Goal: Information Seeking & Learning: Learn about a topic

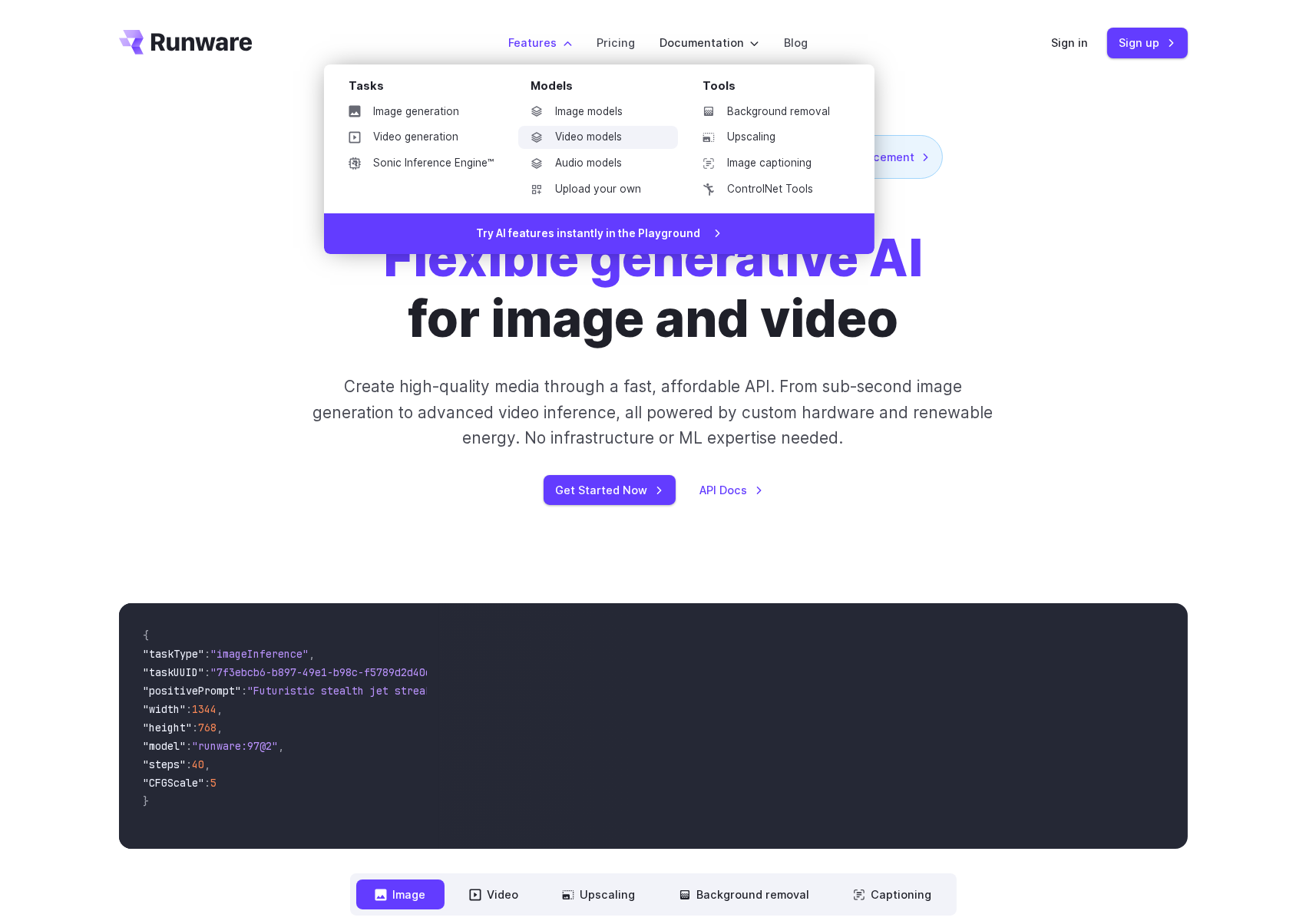
click at [588, 134] on link "Video models" at bounding box center [598, 137] width 160 height 23
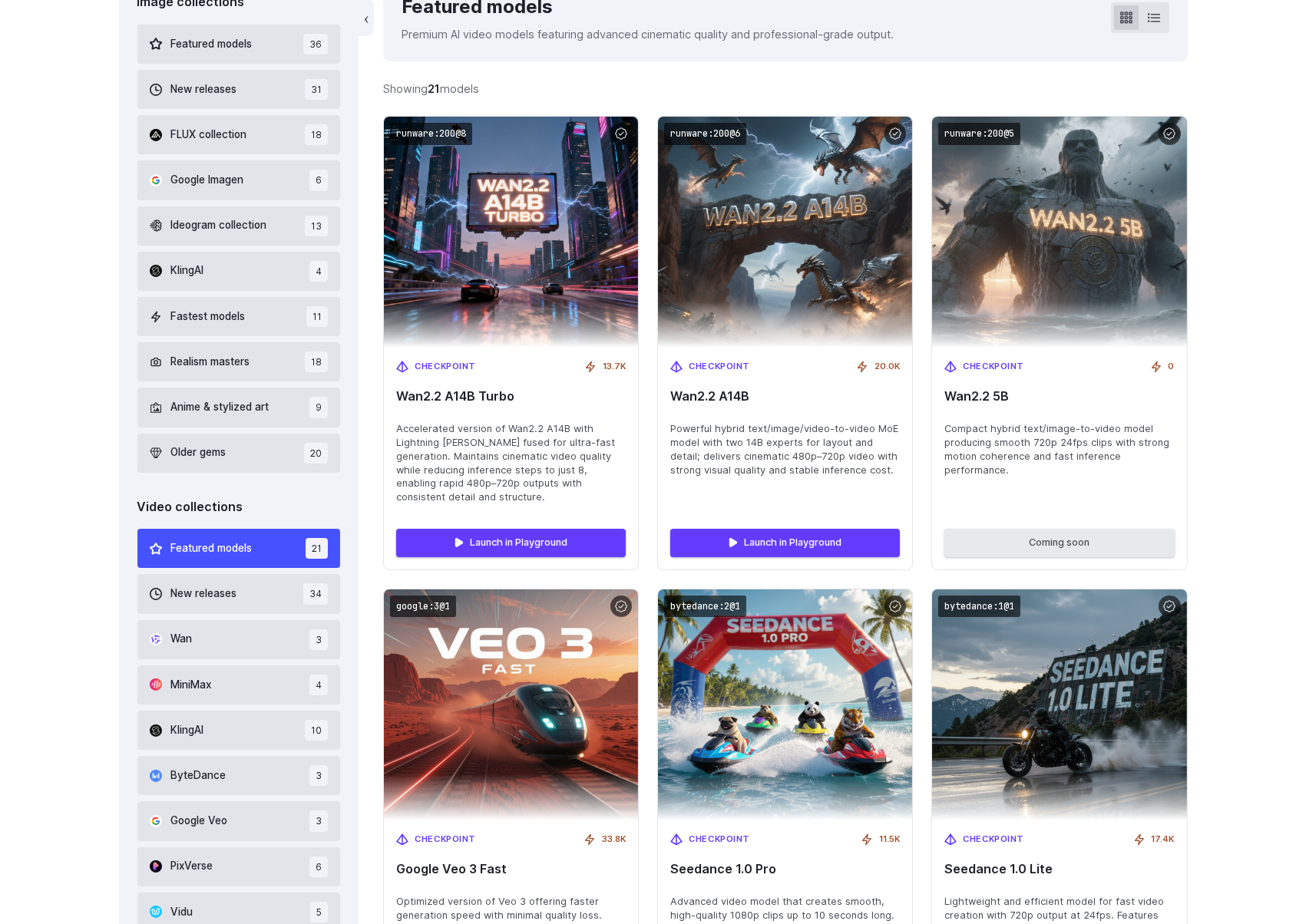
scroll to position [491, 0]
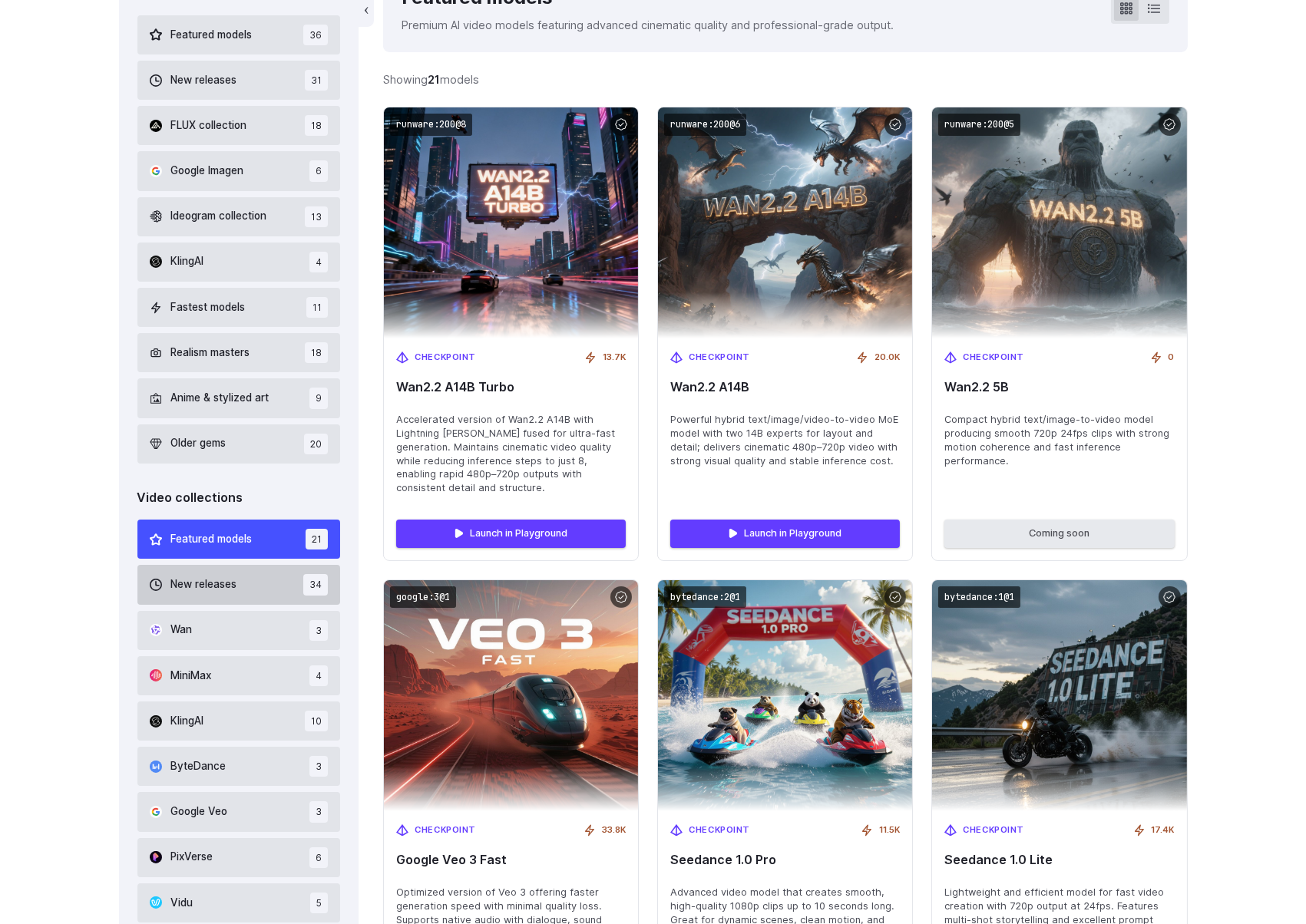
click at [271, 575] on button "New releases 34" at bounding box center [239, 584] width 203 height 39
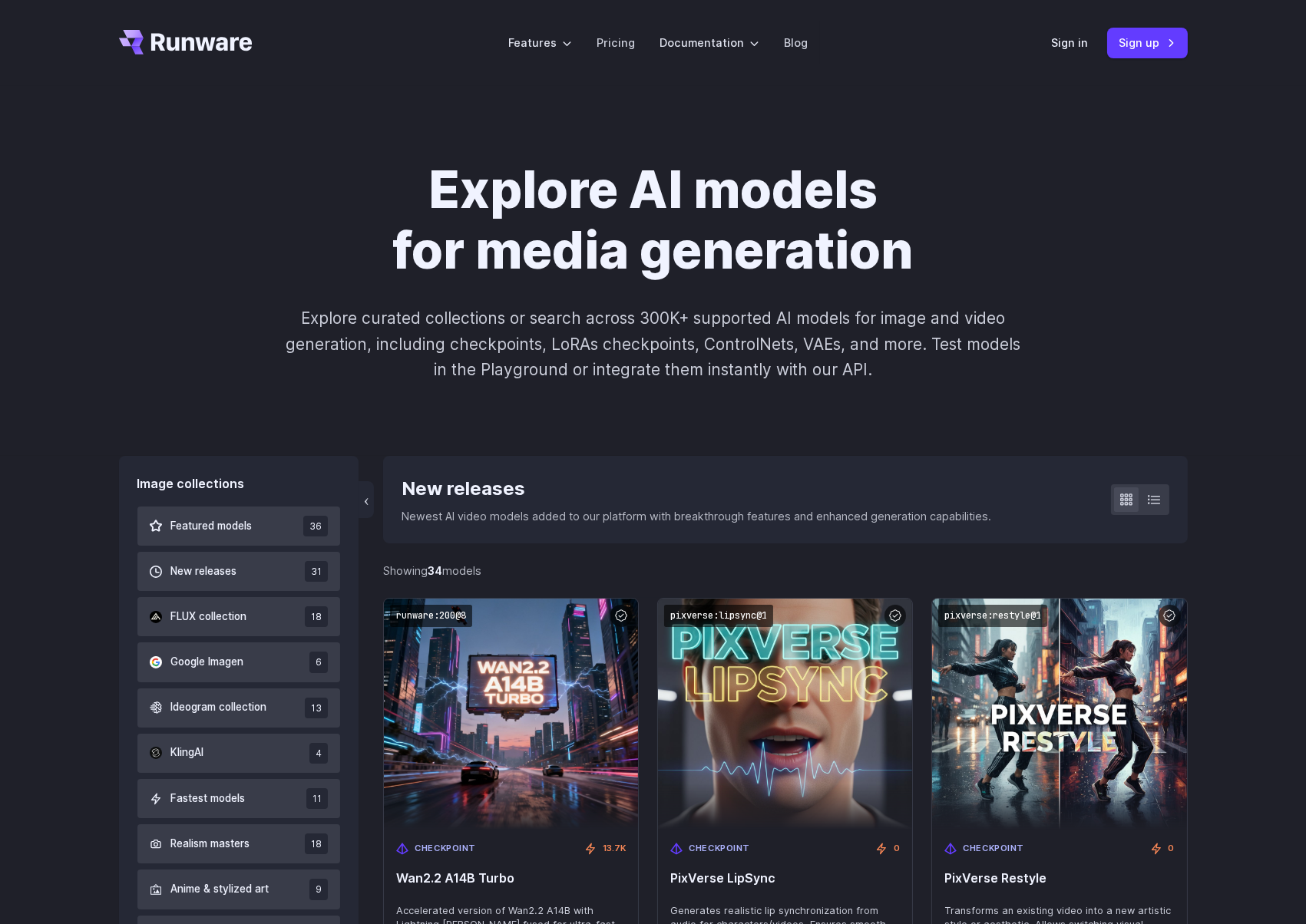
click at [1129, 82] on header "Features Tasks Image generation Video generation Sonic Inference Engine™ Models…" at bounding box center [653, 43] width 1106 height 86
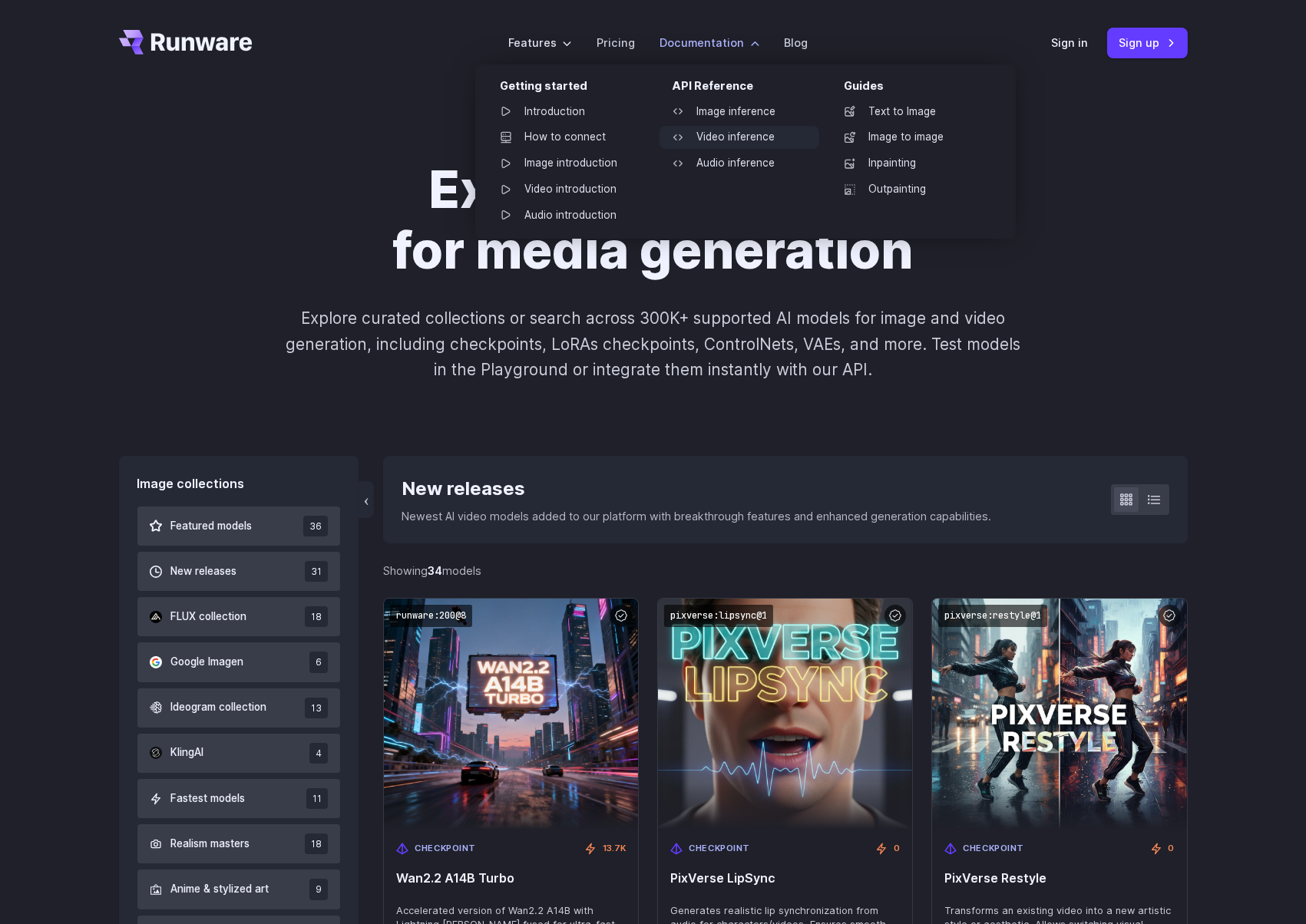
click at [716, 134] on link "Video inference" at bounding box center [739, 137] width 160 height 23
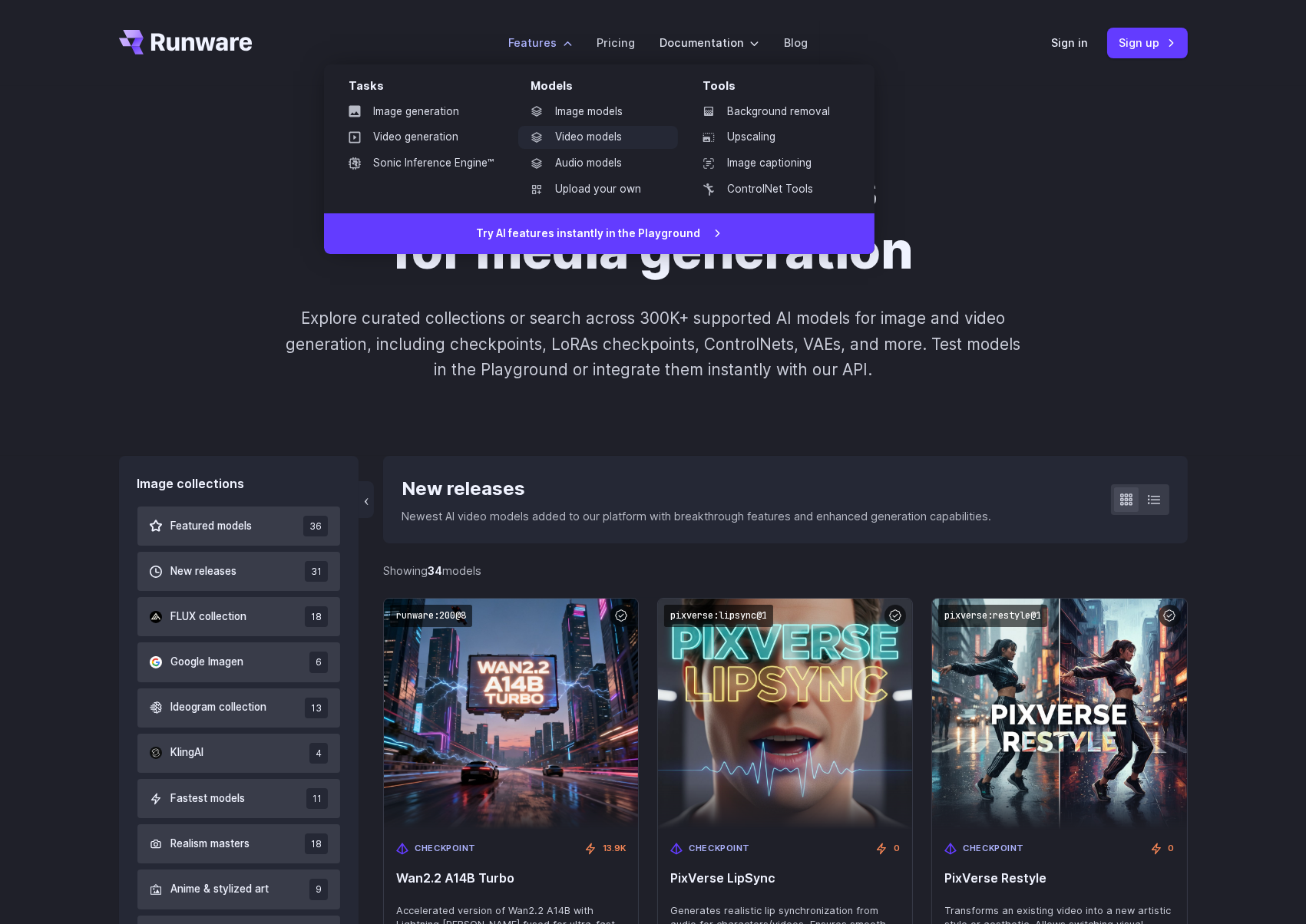
click at [586, 133] on link "Video models" at bounding box center [598, 137] width 160 height 23
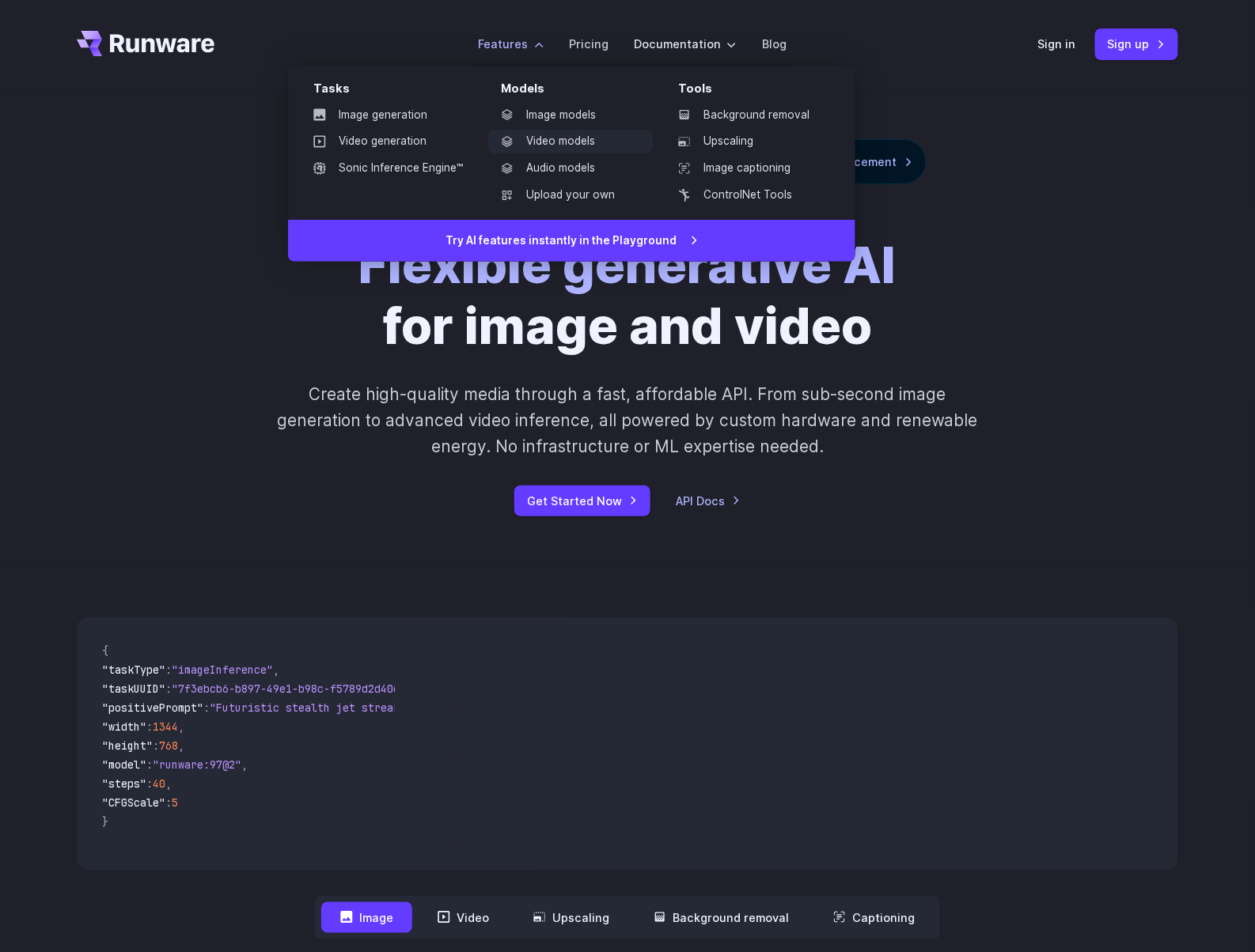
click at [559, 141] on link "Video models" at bounding box center [570, 141] width 164 height 24
